Goal: Information Seeking & Learning: Check status

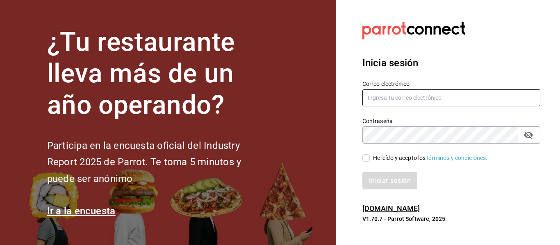
type input "[EMAIL_ADDRESS][DOMAIN_NAME]"
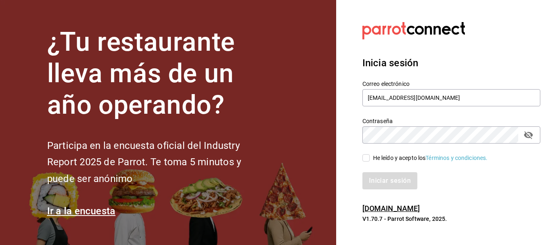
click at [368, 163] on div "Iniciar sesión" at bounding box center [446, 176] width 188 height 27
click at [367, 161] on input "He leído y acepto los Términos y condiciones." at bounding box center [365, 157] width 7 height 7
checkbox input "true"
click at [379, 192] on div "Inicia sesión Correo electrónico [EMAIL_ADDRESS][DOMAIN_NAME] Contraseña Contra…" at bounding box center [451, 123] width 178 height 154
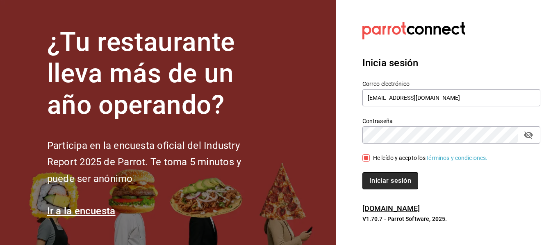
click at [373, 184] on button "Iniciar sesión" at bounding box center [390, 180] width 56 height 17
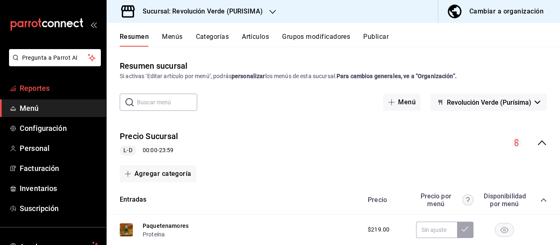
click at [87, 82] on link "Reportes" at bounding box center [53, 88] width 106 height 18
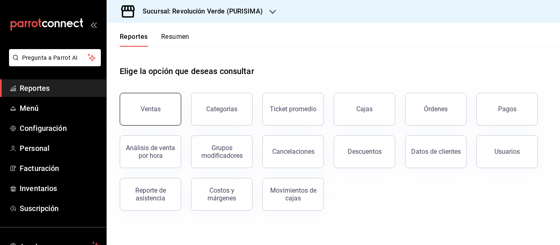
click at [162, 97] on button "Ventas" at bounding box center [150, 109] width 61 height 33
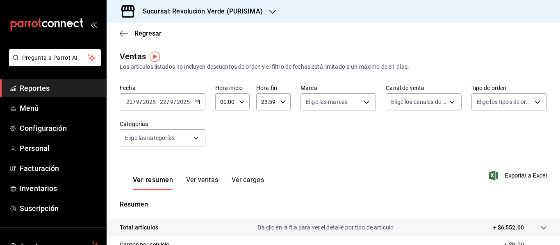
click at [241, 18] on div "Sucursal: Revolución Verde (PURISIMA)" at bounding box center [196, 11] width 166 height 23
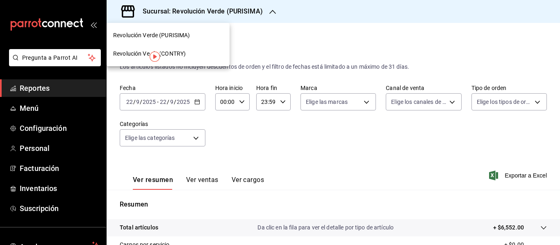
click at [205, 45] on div "Revolución Verde (CONTRY)" at bounding box center [168, 54] width 123 height 18
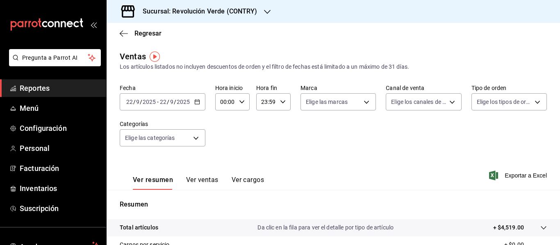
click at [174, 103] on span "/" at bounding box center [175, 102] width 2 height 7
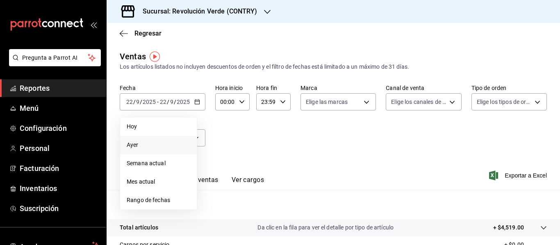
click at [150, 141] on li "Ayer" at bounding box center [158, 145] width 77 height 18
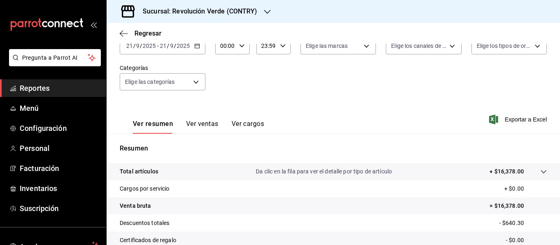
scroll to position [57, 0]
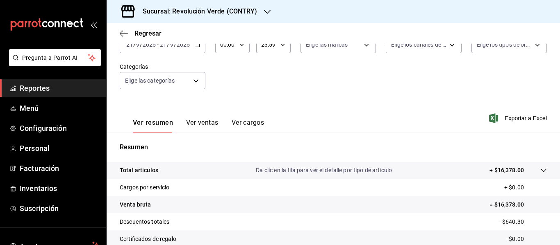
click at [197, 122] on button "Ver ventas" at bounding box center [202, 126] width 32 height 14
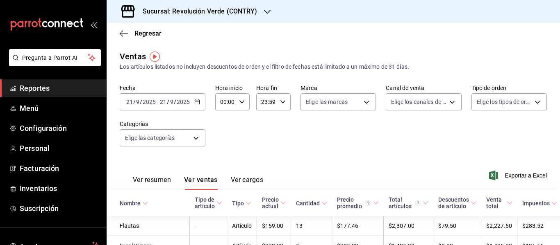
click at [177, 107] on div "2025-09-21 21 / 9 / 2025 - 2025-09-21 21 / 9 / 2025" at bounding box center [163, 101] width 86 height 17
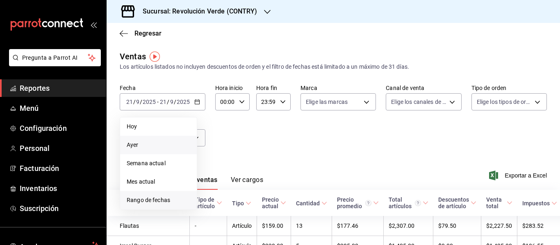
click at [149, 193] on li "Rango de fechas" at bounding box center [158, 200] width 77 height 18
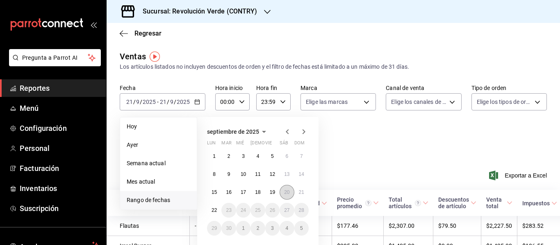
click at [285, 192] on abbr "20" at bounding box center [286, 193] width 5 height 6
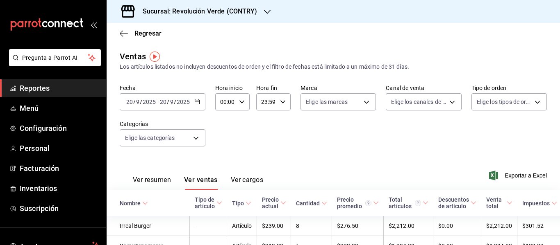
click at [162, 180] on button "Ver resumen" at bounding box center [152, 183] width 38 height 14
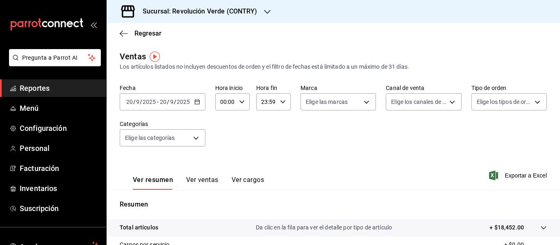
click at [162, 102] on input "20" at bounding box center [162, 102] width 7 height 7
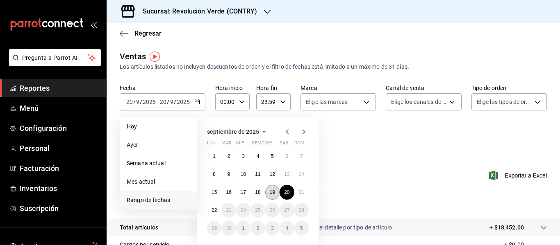
click at [275, 194] on abbr "19" at bounding box center [272, 193] width 5 height 6
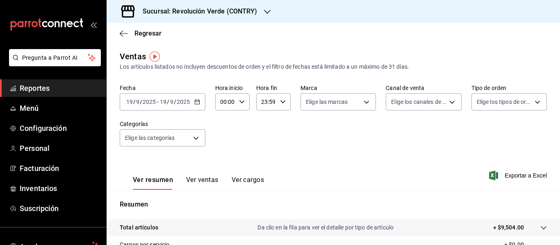
click at [221, 20] on div "Sucursal: Revolución Verde (CONTRY)" at bounding box center [193, 11] width 161 height 23
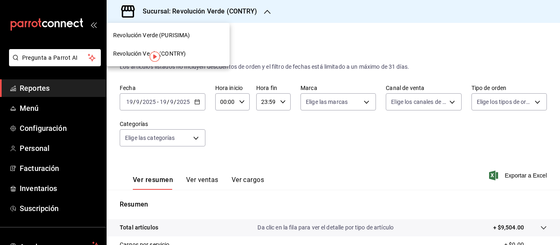
click at [198, 33] on div "Revolución Verde (PURISIMA)" at bounding box center [168, 35] width 110 height 9
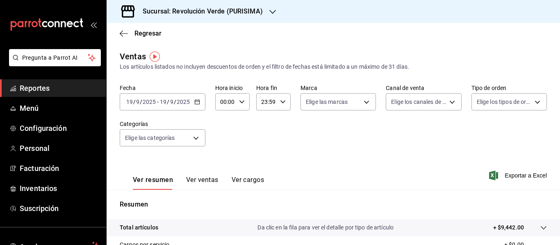
click at [167, 97] on div "2025-09-19 19 / 9 / 2025 - 2025-09-19 19 / 9 / 2025" at bounding box center [163, 101] width 86 height 17
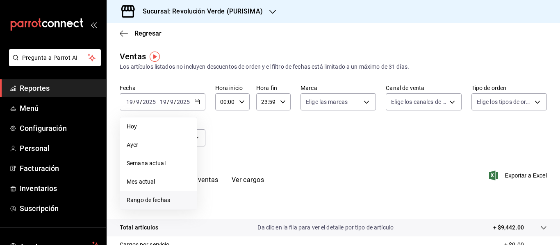
click at [146, 200] on span "Rango de fechas" at bounding box center [159, 200] width 64 height 9
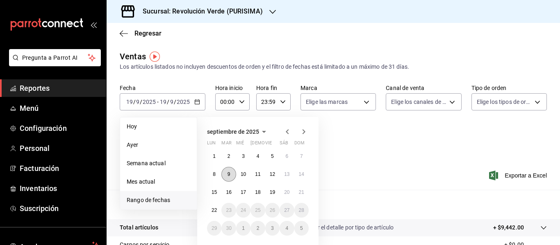
click at [232, 175] on button "9" at bounding box center [228, 174] width 14 height 15
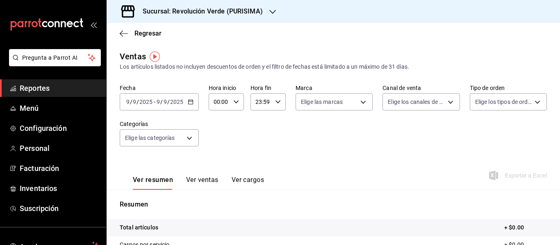
click at [251, 11] on h3 "Sucursal: Revolución Verde (PURISIMA)" at bounding box center [199, 12] width 127 height 10
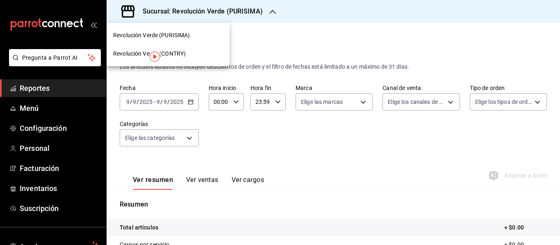
click at [203, 57] on div "Revolución Verde (CONTRY)" at bounding box center [168, 54] width 110 height 9
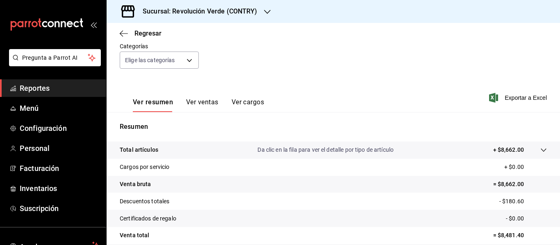
scroll to position [76, 0]
